Goal: Information Seeking & Learning: Understand process/instructions

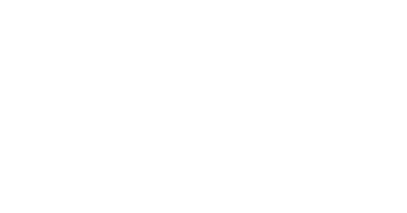
select select
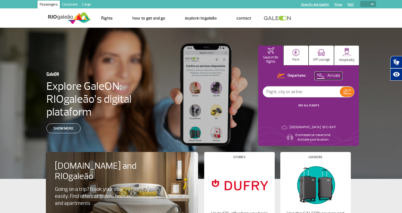
click at [332, 74] on p "Arrivals" at bounding box center [334, 75] width 13 height 5
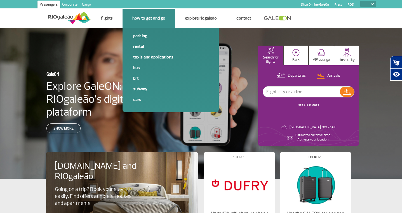
click at [142, 89] on link "Subway" at bounding box center [170, 89] width 75 height 6
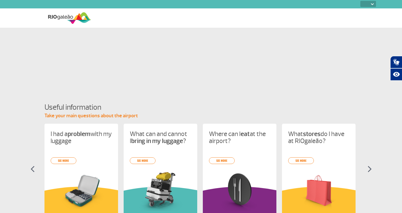
select select
